Goal: Task Accomplishment & Management: Manage account settings

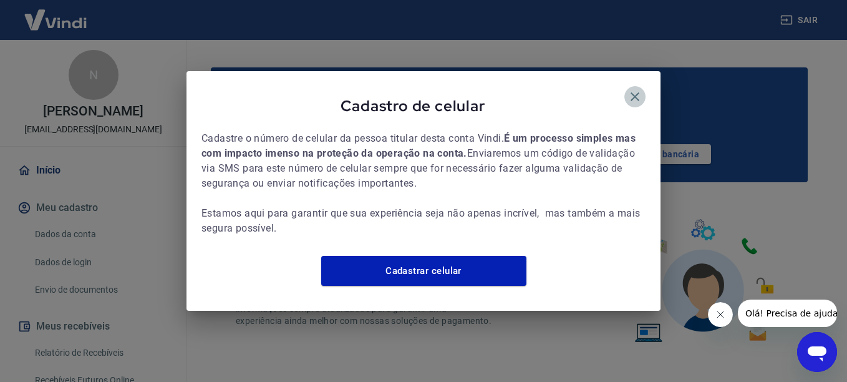
click at [631, 89] on icon "button" at bounding box center [635, 96] width 15 height 15
